Goal: Find specific page/section: Find specific page/section

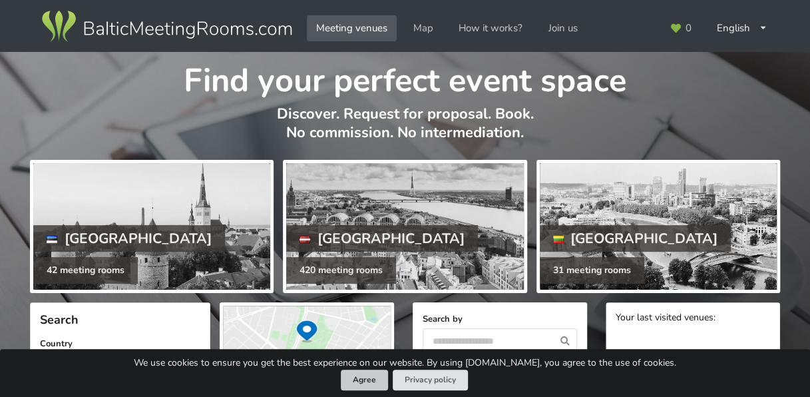
click at [364, 380] on button "Agree" at bounding box center [364, 380] width 47 height 21
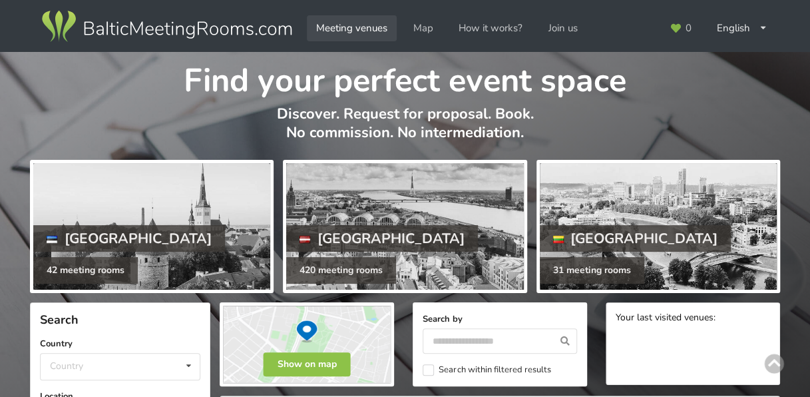
click at [360, 37] on link "Meeting venues" at bounding box center [352, 28] width 90 height 26
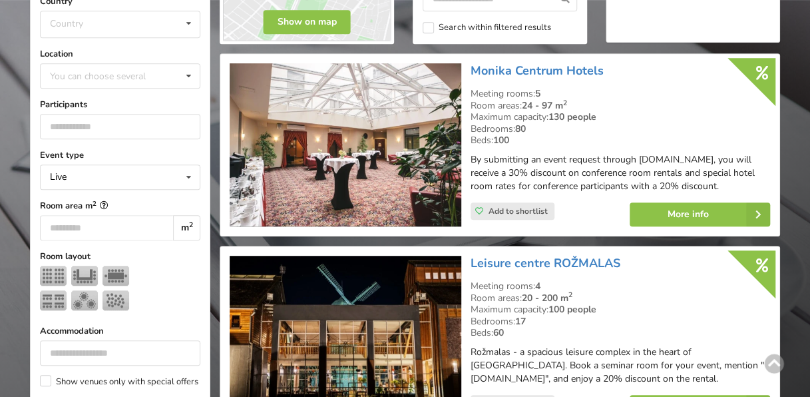
scroll to position [400, 0]
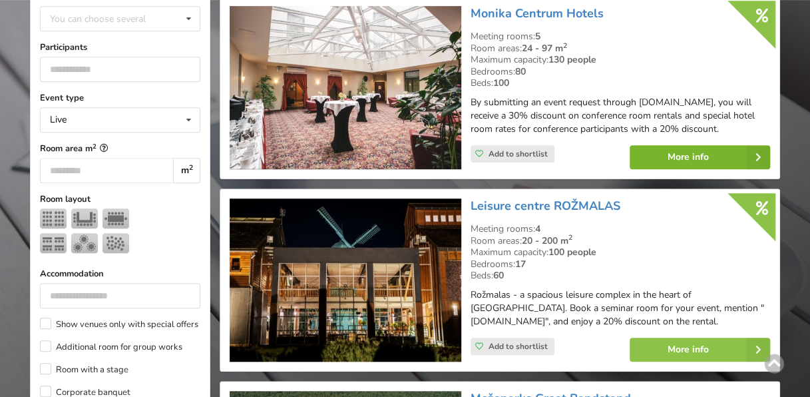
click at [725, 155] on link "More info" at bounding box center [700, 157] width 141 height 24
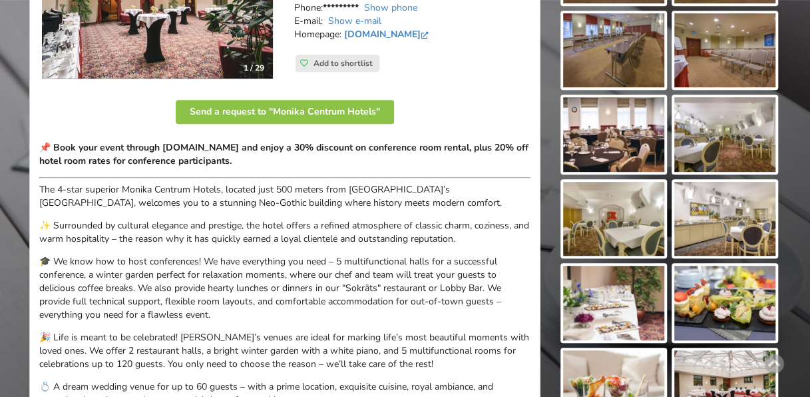
scroll to position [243, 0]
